Goal: Check status: Check status

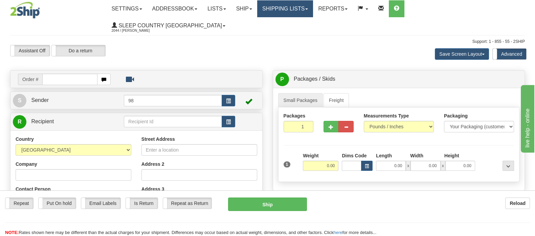
click at [313, 7] on link "Shipping lists" at bounding box center [285, 8] width 56 height 17
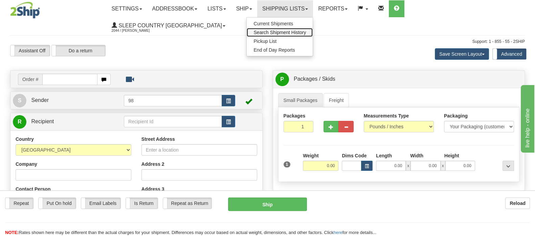
click at [306, 31] on span "Search Shipment History" at bounding box center [279, 32] width 52 height 5
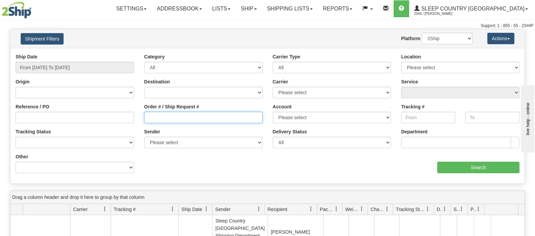
click at [195, 118] on input "Order # / Ship Request #" at bounding box center [203, 117] width 118 height 11
paste input "STEFANY DUFOUR"
type input "STEFANY DUFOUR"
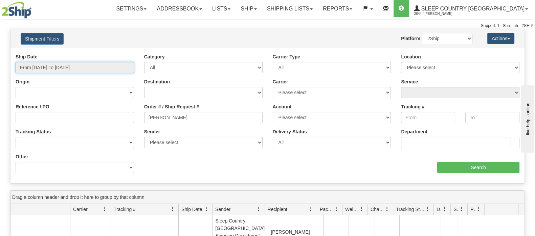
click at [62, 62] on input "From 10/01/2025 To 10/02/2025" at bounding box center [75, 67] width 118 height 11
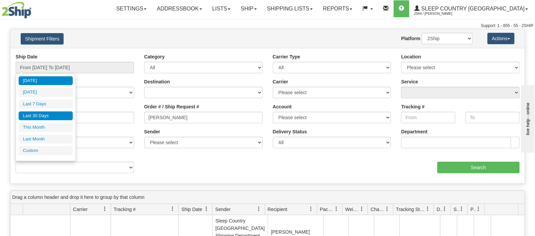
click at [64, 114] on li "Last 30 Days" at bounding box center [46, 116] width 54 height 9
type input "From 09/03/2025 To 10/02/2025"
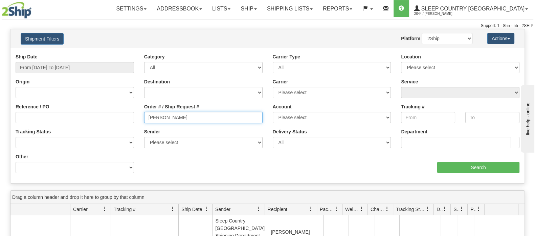
drag, startPoint x: 203, startPoint y: 119, endPoint x: 74, endPoint y: 108, distance: 129.3
click at [74, 53] on div "Reference / PO Order # / Ship Request # STEFANY DUFOUR Account Please select Ca…" at bounding box center [267, 53] width 514 height 0
paste input "9002I061691"
type input "9002I061691"
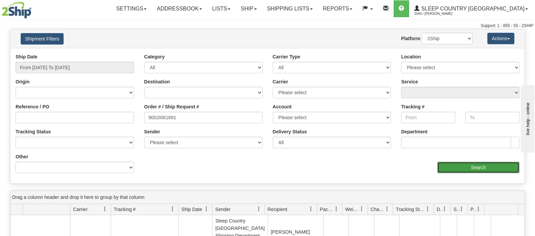
click at [482, 168] on input "Search" at bounding box center [478, 167] width 82 height 11
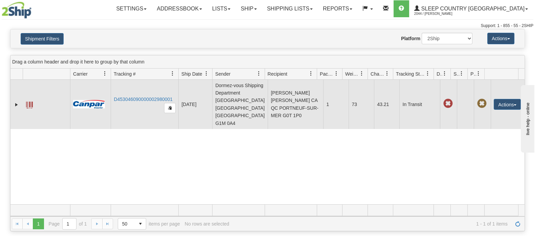
click at [124, 86] on td "D453046090000002980001" at bounding box center [145, 104] width 68 height 49
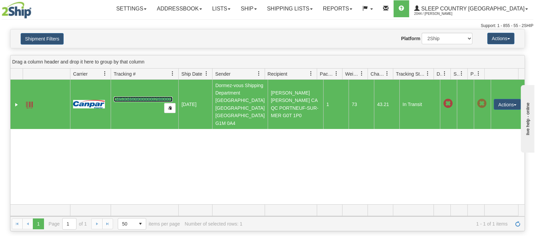
click at [129, 97] on link "D453046090000002980001" at bounding box center [143, 99] width 59 height 5
